Goal: Navigation & Orientation: Find specific page/section

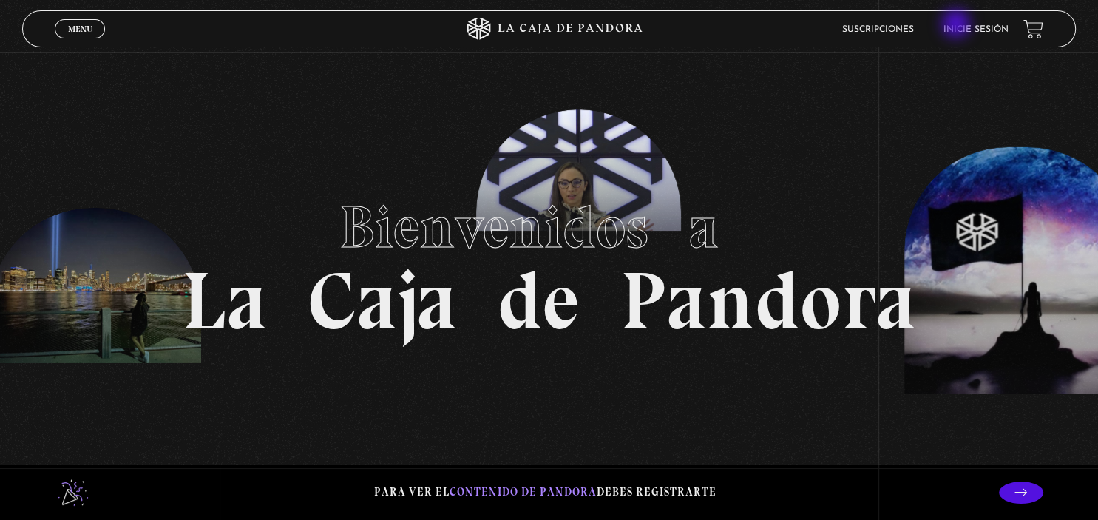
click at [958, 25] on li "Inicie sesión" at bounding box center [976, 29] width 65 height 23
click at [978, 26] on link "Inicie sesión" at bounding box center [976, 29] width 65 height 9
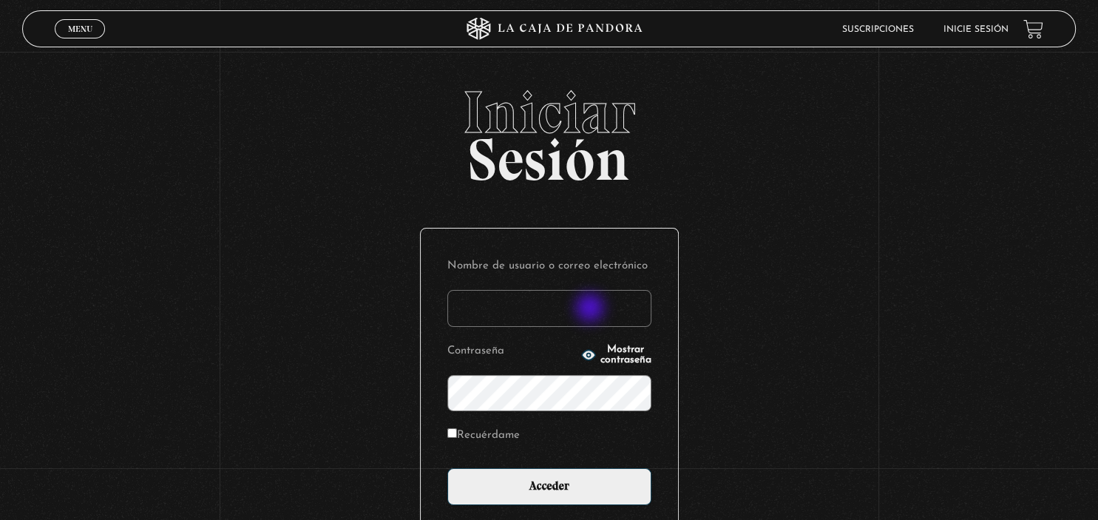
click at [592, 309] on input "Nombre de usuario o correo electrónico" at bounding box center [549, 308] width 204 height 37
click at [551, 308] on input "Nombre de usuario o correo electrónico" at bounding box center [549, 308] width 204 height 37
type input "g"
type input "sandymartinezmejia@gmail.com"
click at [447, 468] on input "Acceder" at bounding box center [549, 486] width 204 height 37
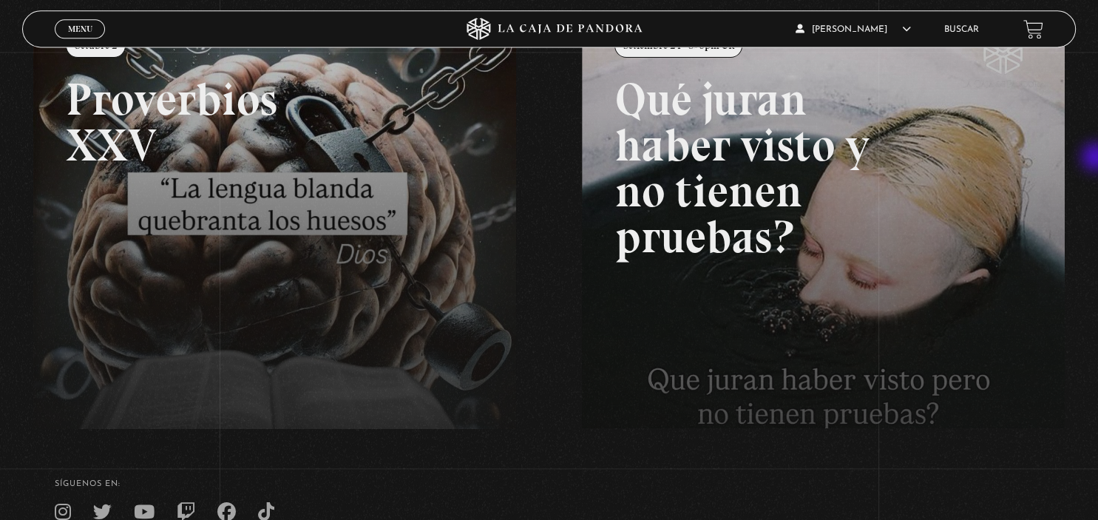
scroll to position [220, 0]
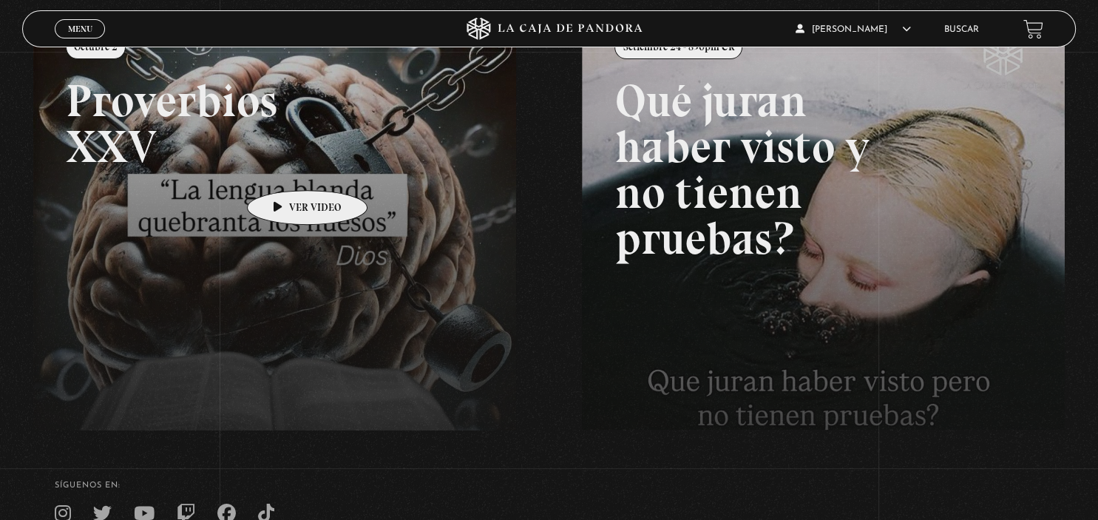
click at [284, 168] on link at bounding box center [582, 273] width 1098 height 520
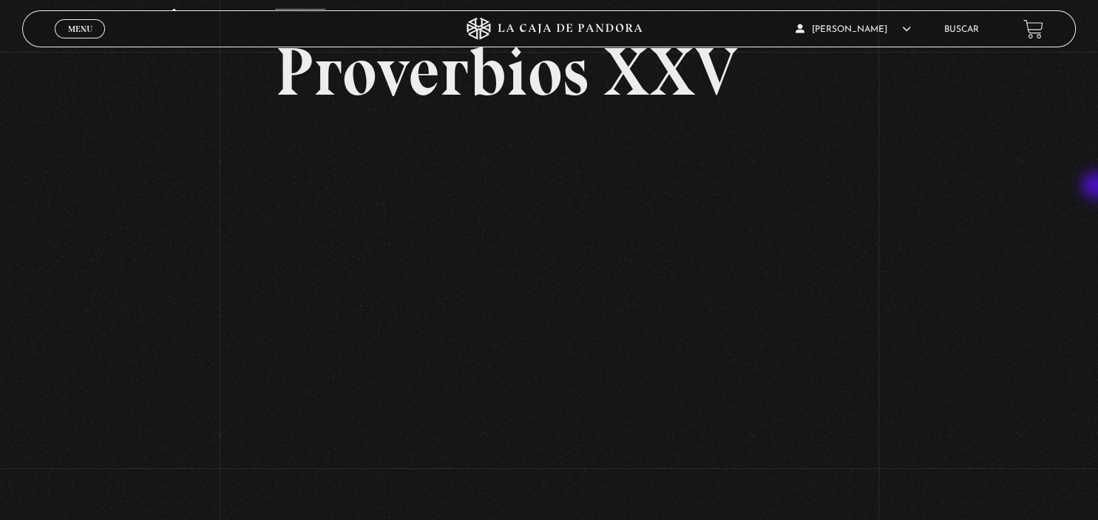
scroll to position [94, 0]
